Goal: Information Seeking & Learning: Check status

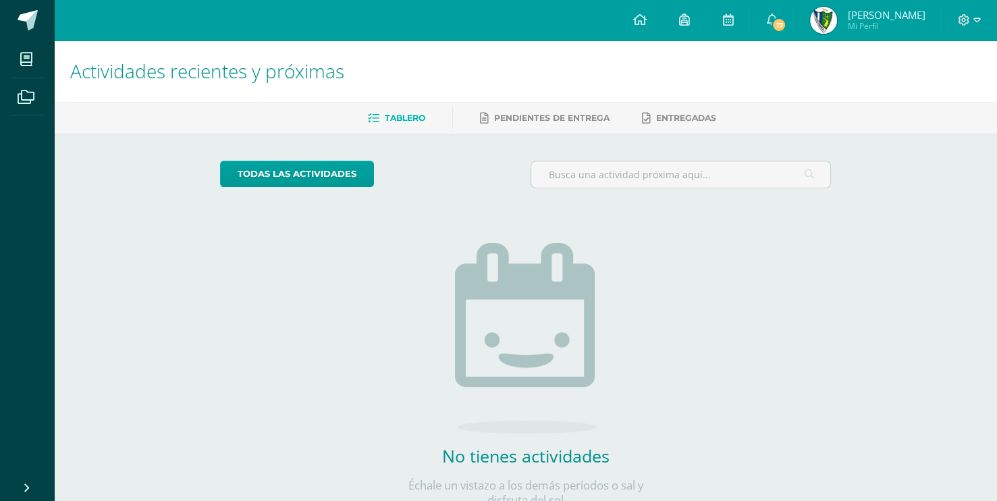
click at [868, 20] on span "[PERSON_NAME]" at bounding box center [886, 14] width 78 height 13
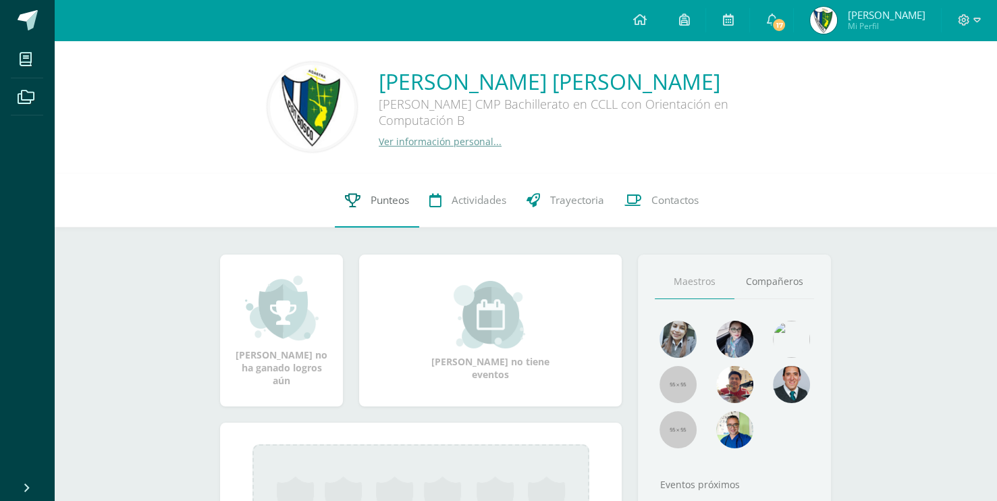
click at [397, 199] on span "Punteos" at bounding box center [389, 200] width 38 height 14
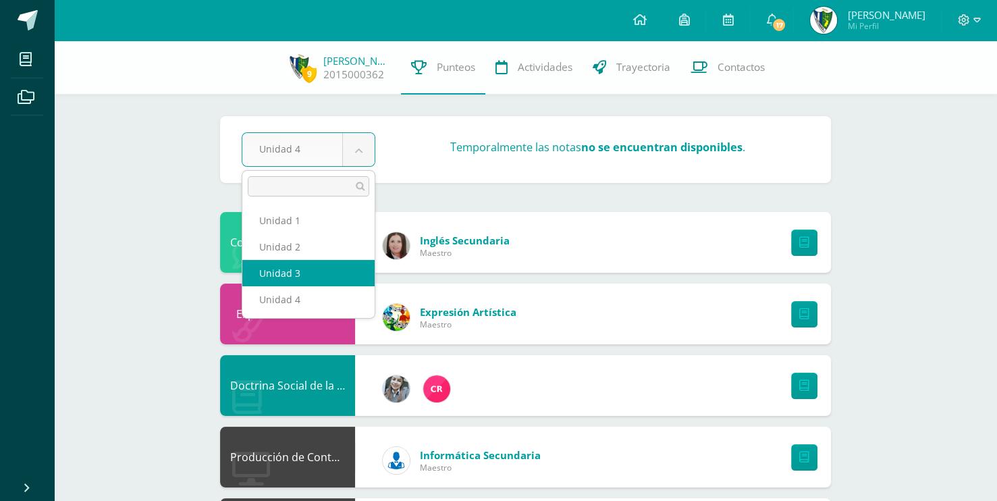
select select "Unidad 3"
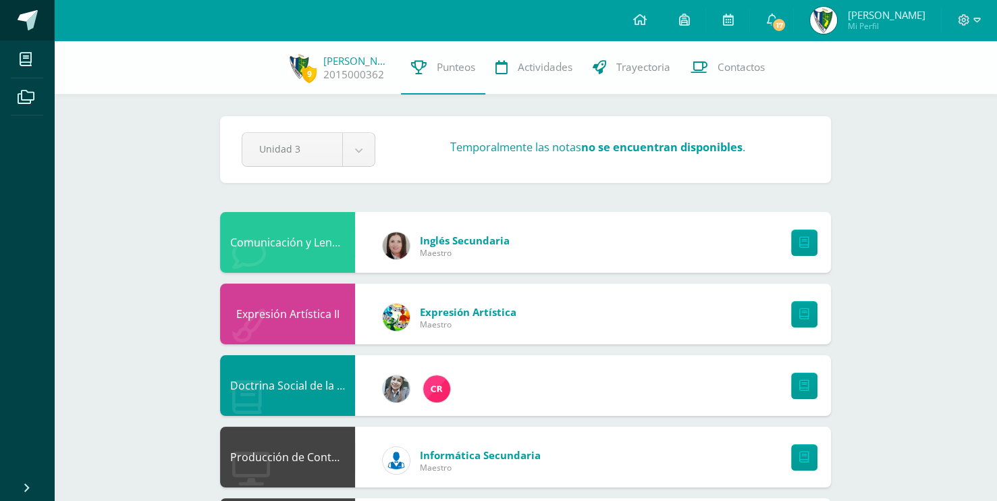
click at [22, 18] on span at bounding box center [28, 20] width 20 height 20
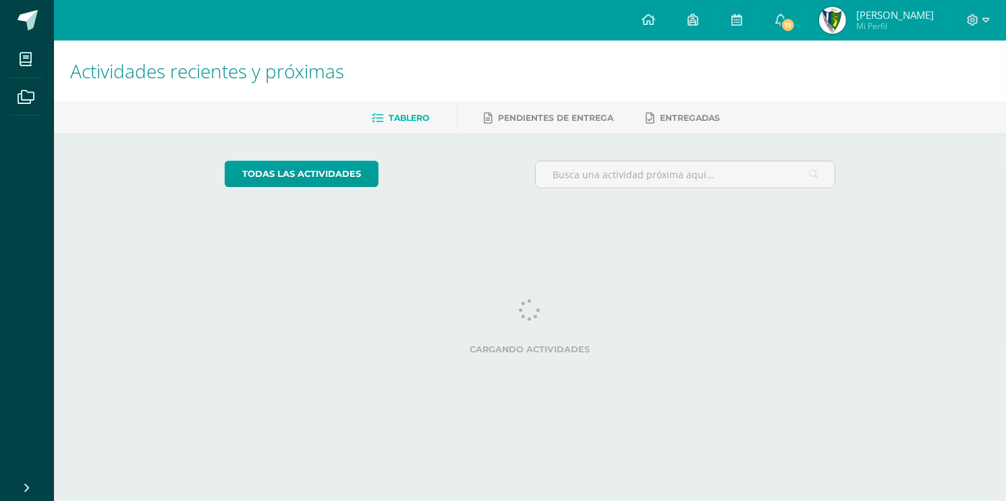
click at [790, 27] on link "17" at bounding box center [780, 20] width 43 height 40
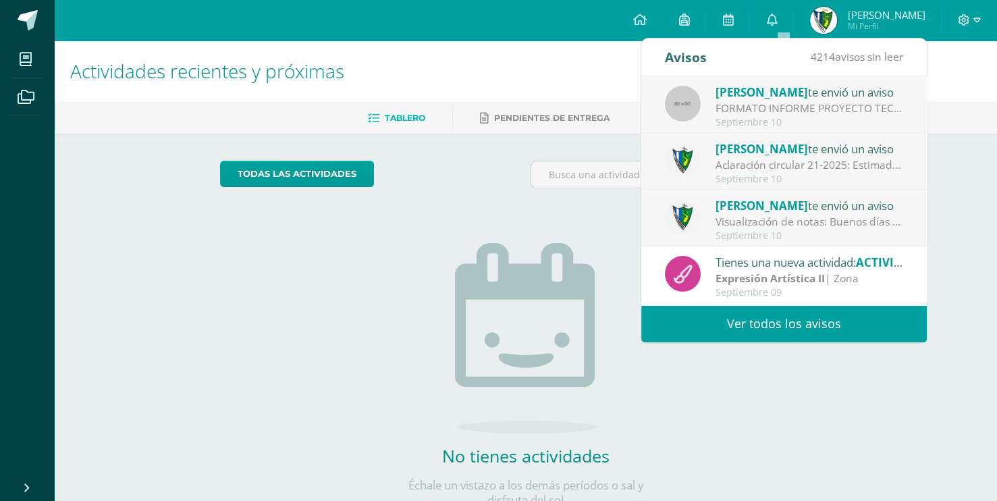
click at [787, 117] on div "Septiembre 10" at bounding box center [809, 122] width 188 height 11
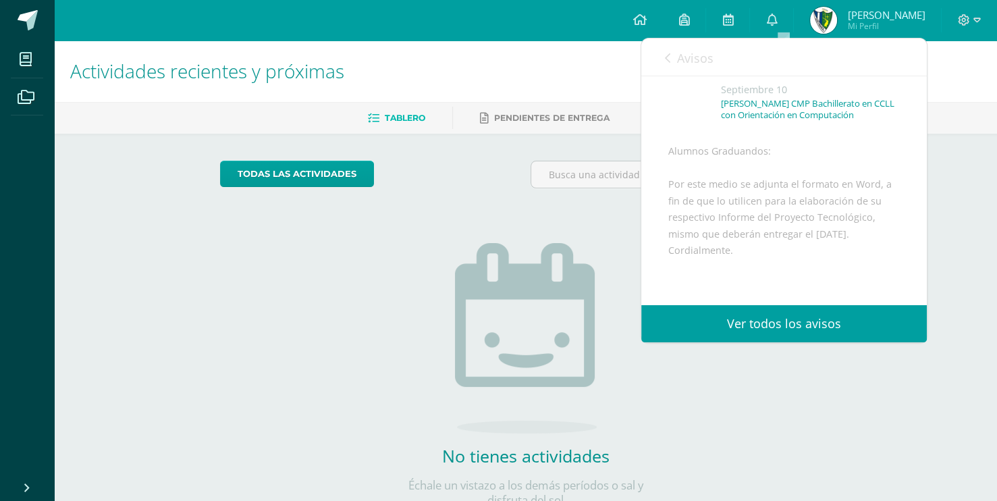
scroll to position [208, 0]
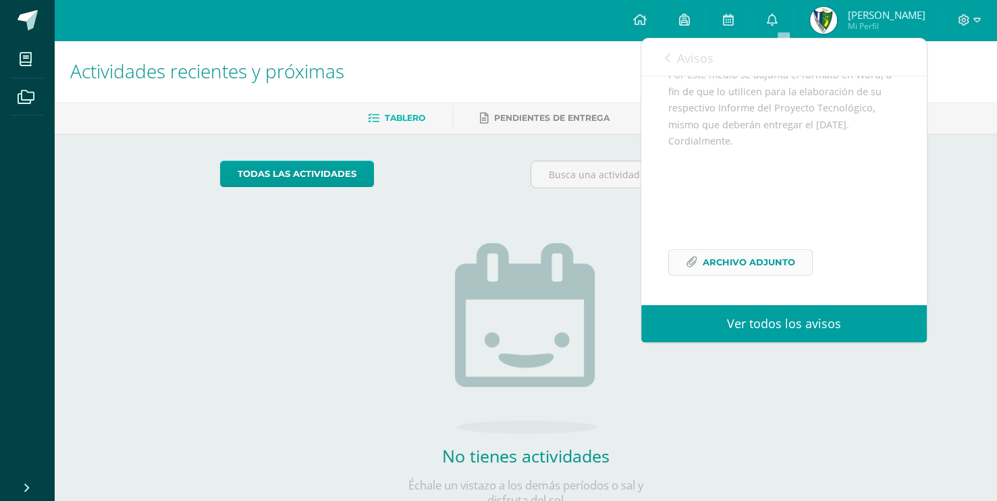
click at [758, 256] on span "Archivo Adjunto" at bounding box center [748, 262] width 92 height 25
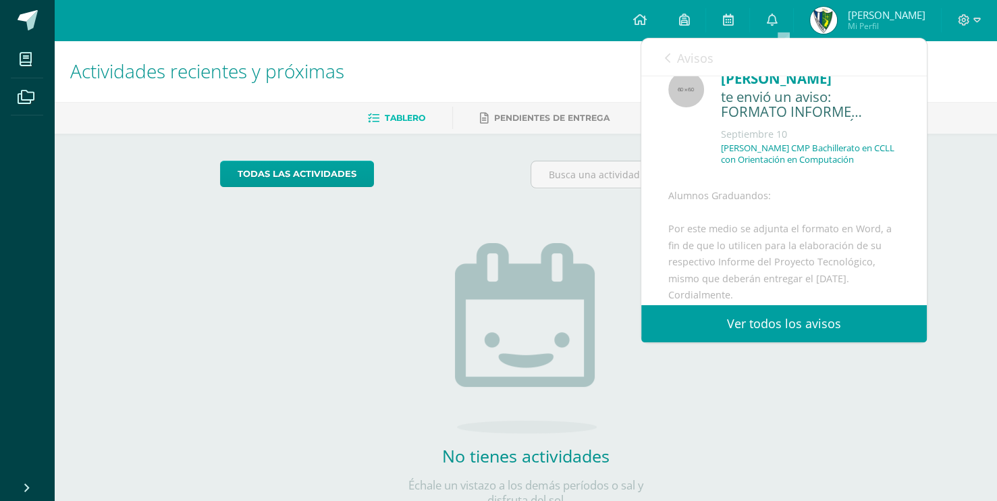
scroll to position [0, 0]
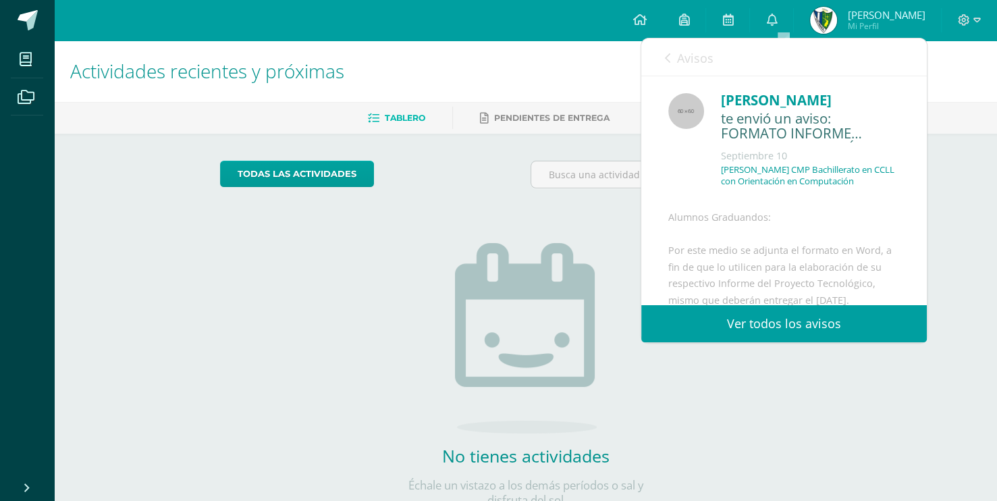
click at [680, 53] on span "Avisos" at bounding box center [695, 58] width 36 height 16
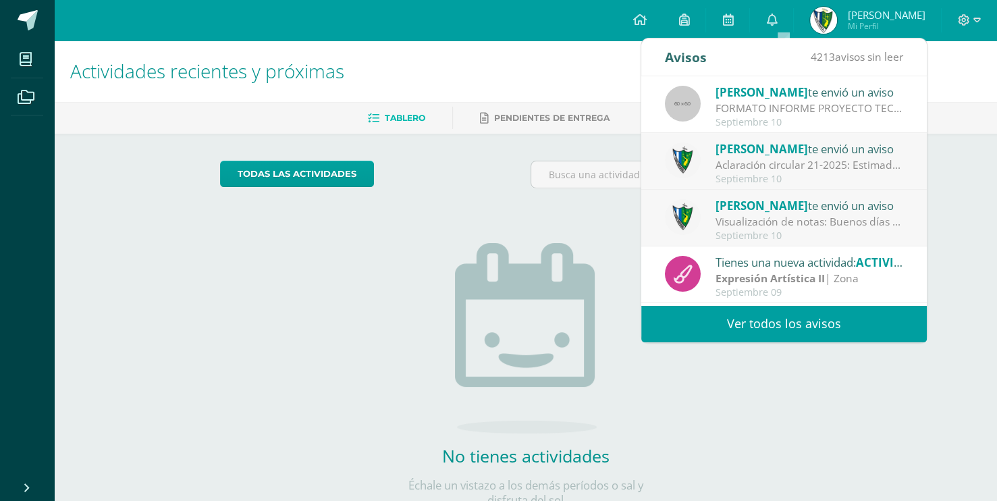
click at [787, 181] on div "Septiembre 10" at bounding box center [809, 178] width 188 height 11
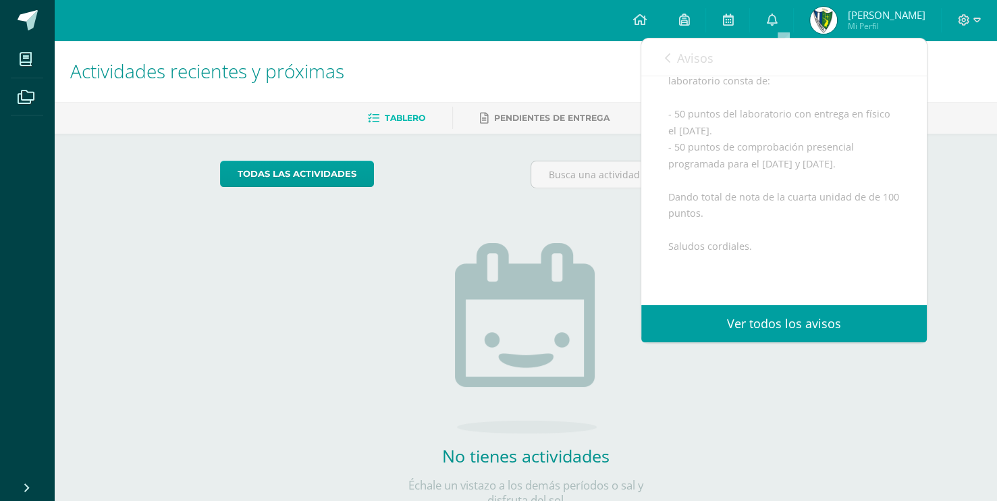
scroll to position [270, 0]
click at [679, 60] on span "Avisos" at bounding box center [695, 58] width 36 height 16
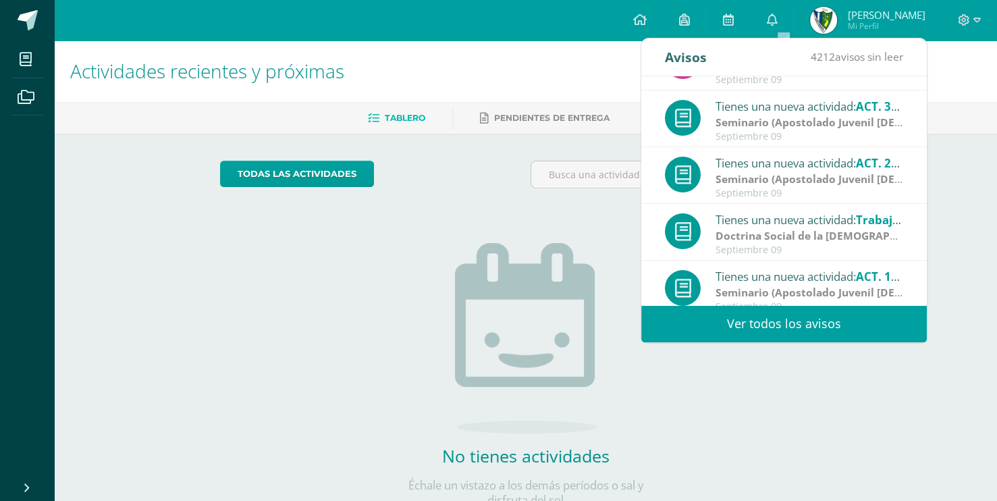
scroll to position [224, 0]
